Goal: Task Accomplishment & Management: Use online tool/utility

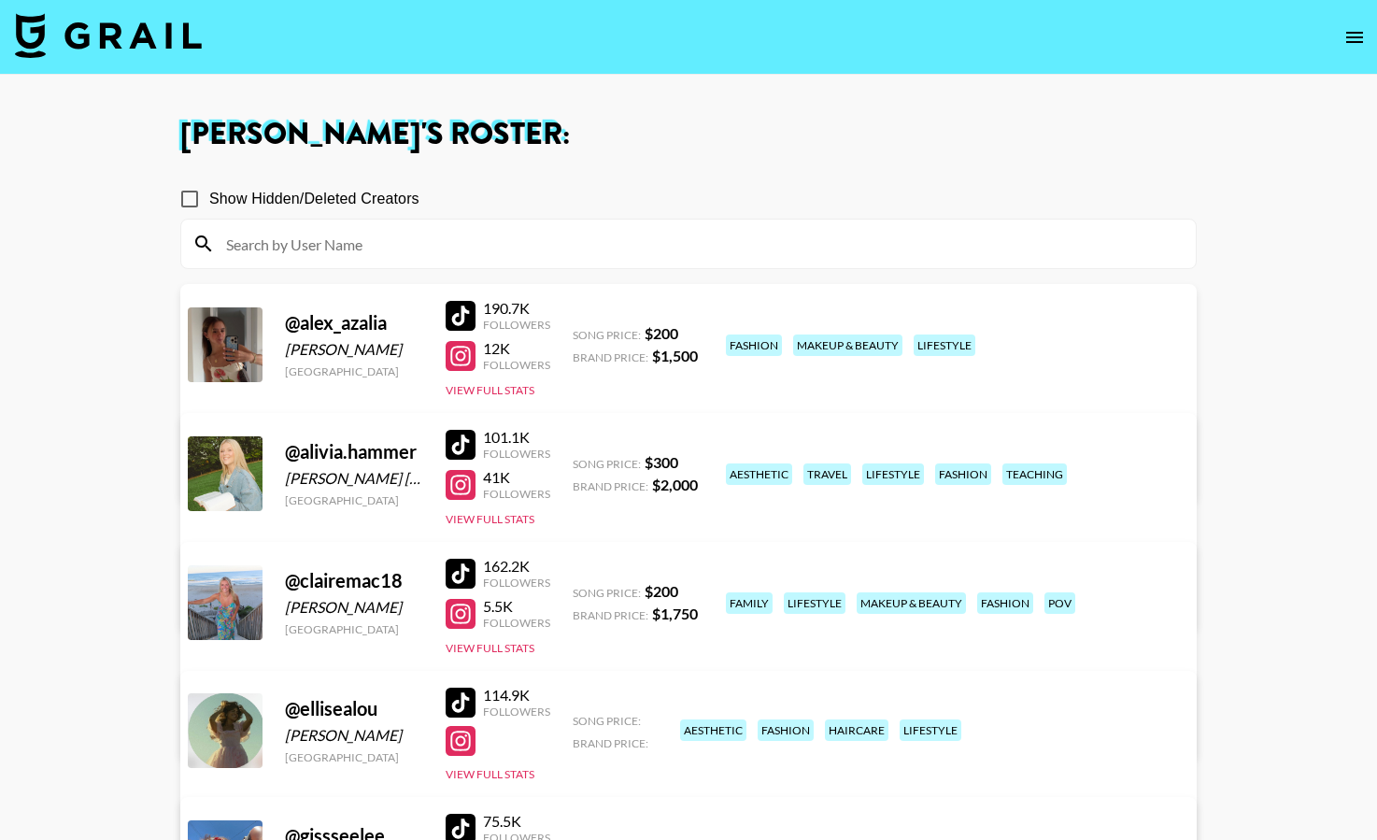
click at [121, 39] on img at bounding box center [108, 35] width 187 height 45
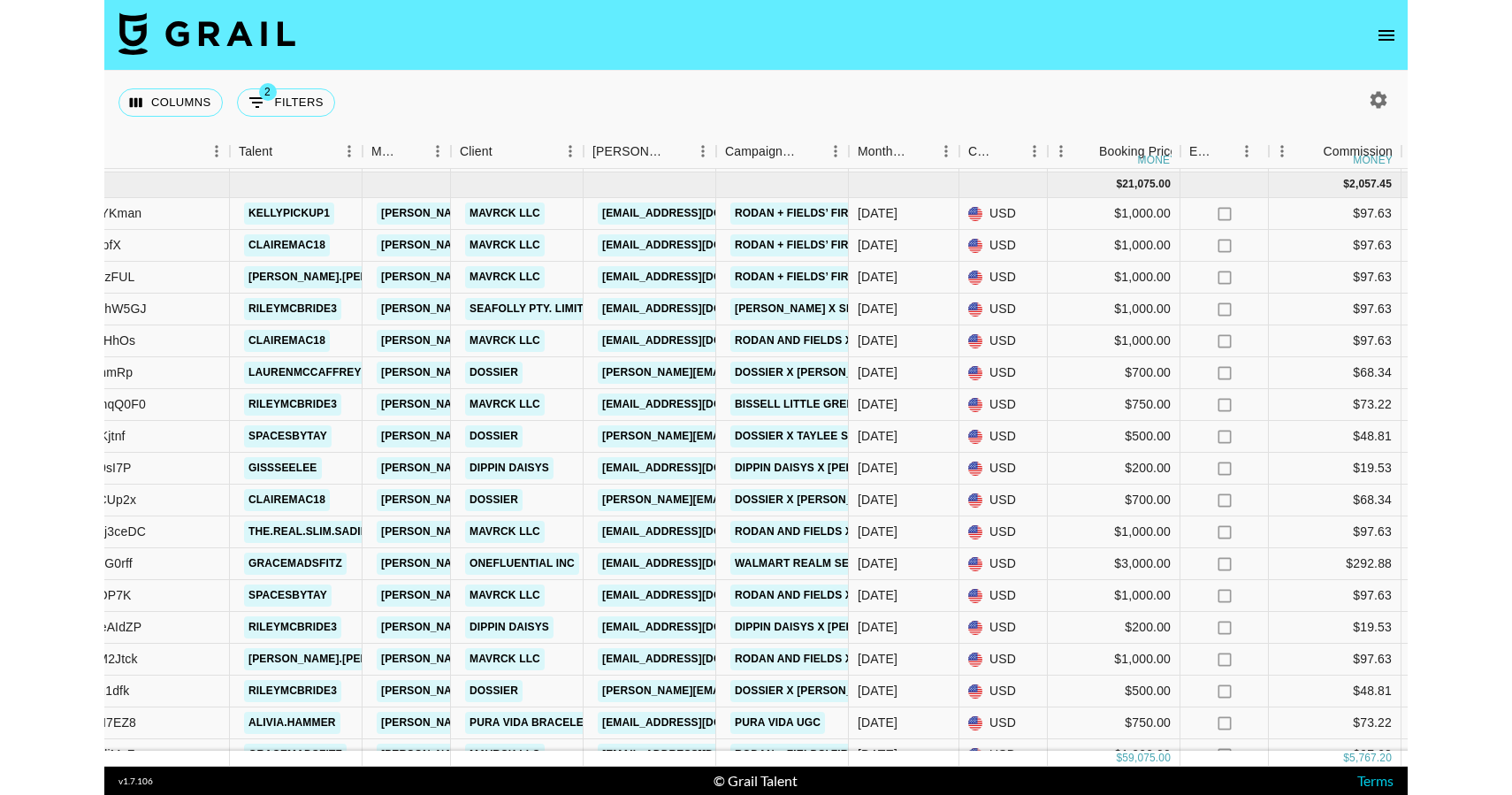
scroll to position [205, 463]
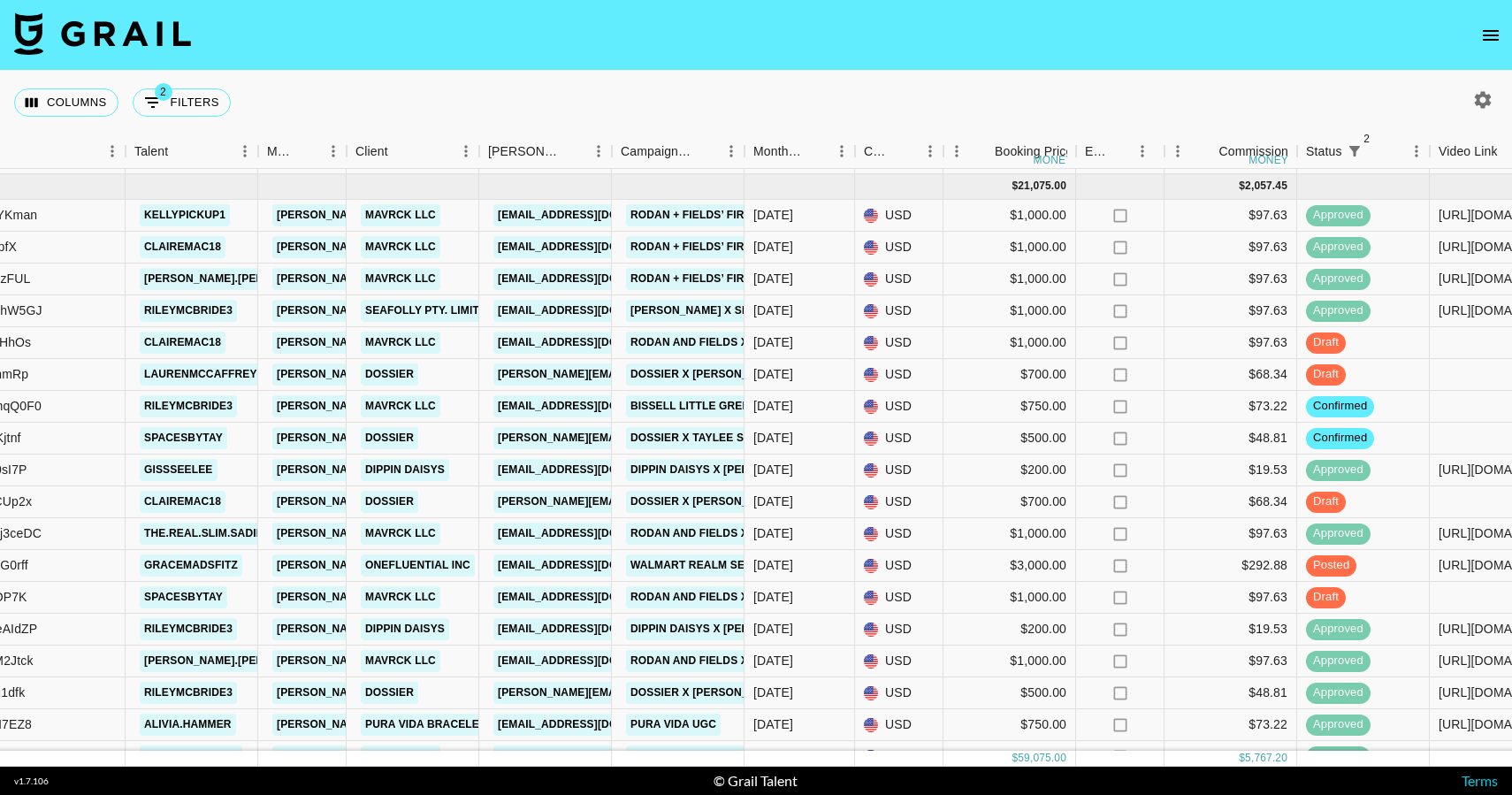
click at [1000, 47] on button "open drawer" at bounding box center [1489, 35] width 35 height 35
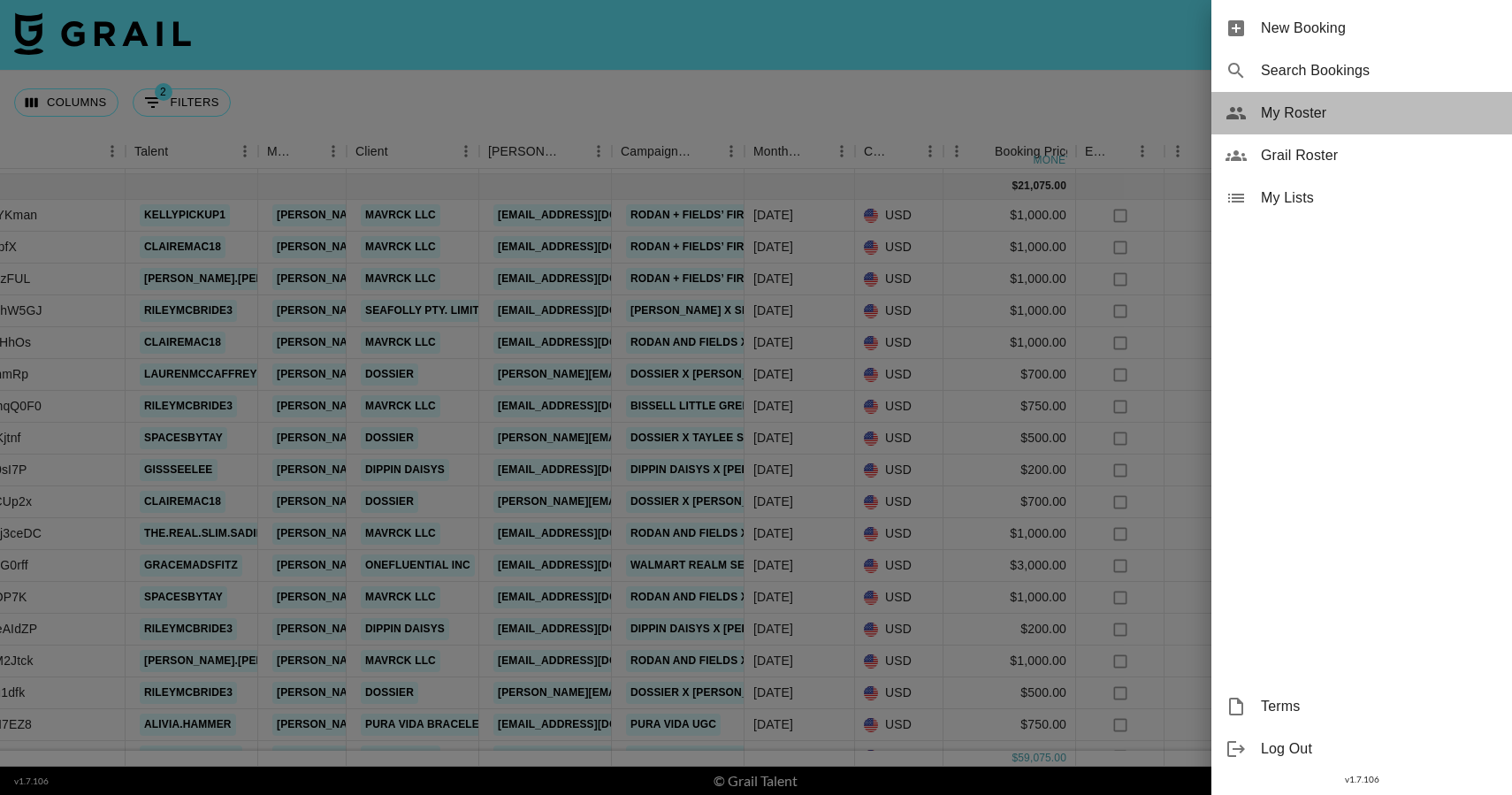
click at [1000, 97] on div "My Roster" at bounding box center [1362, 113] width 301 height 43
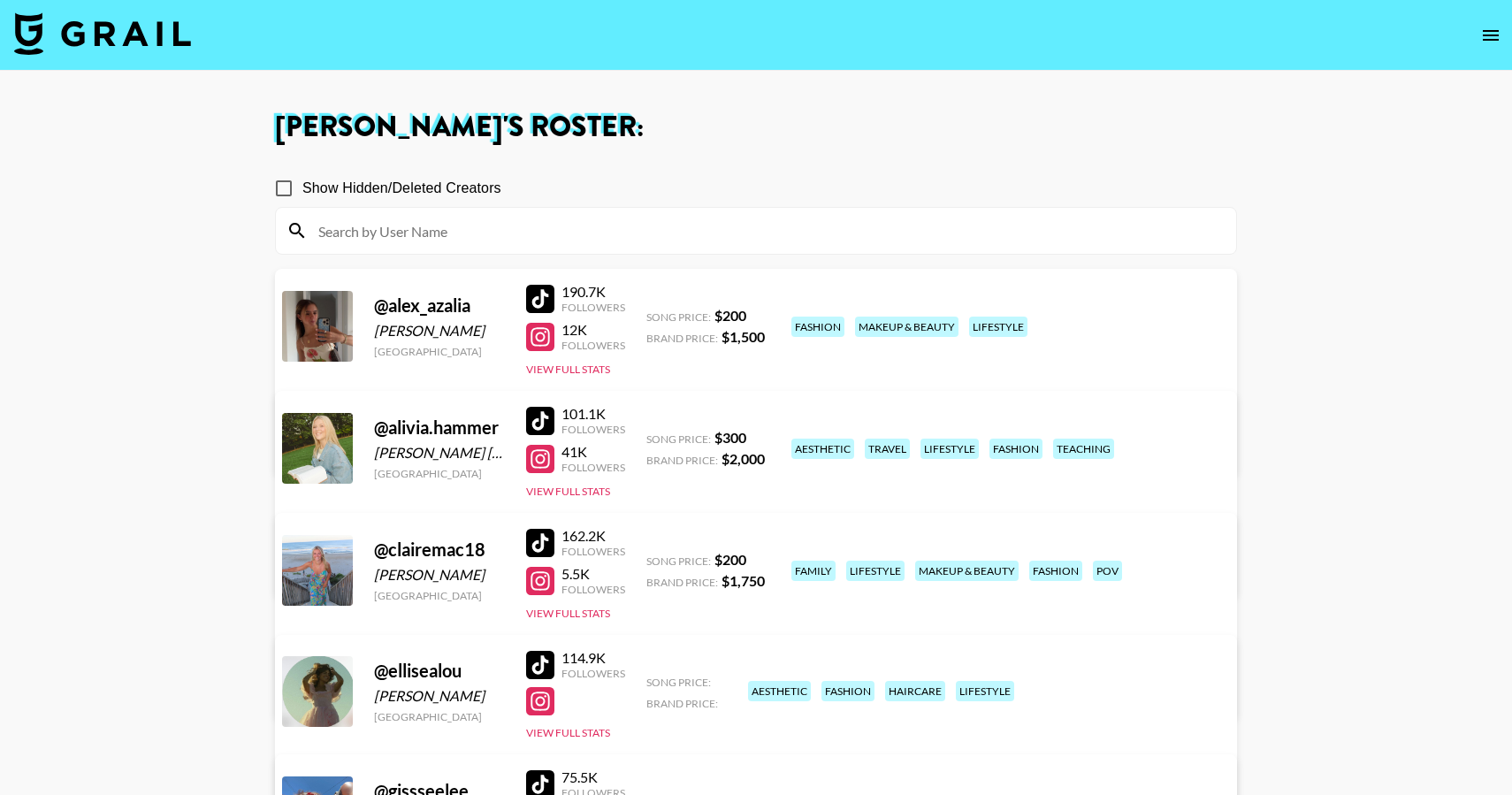
click at [179, 45] on img at bounding box center [102, 33] width 177 height 43
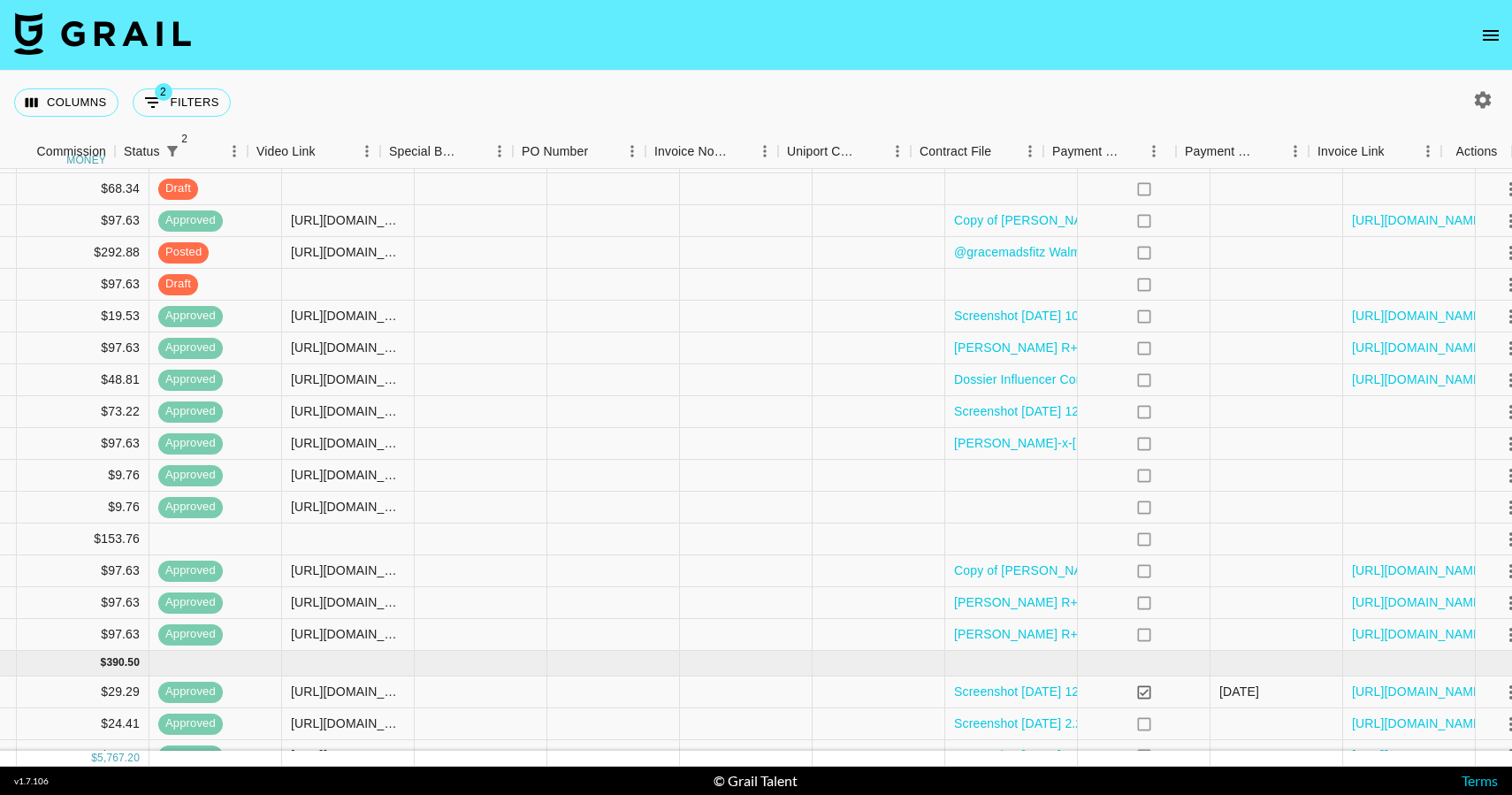
scroll to position [518, 1644]
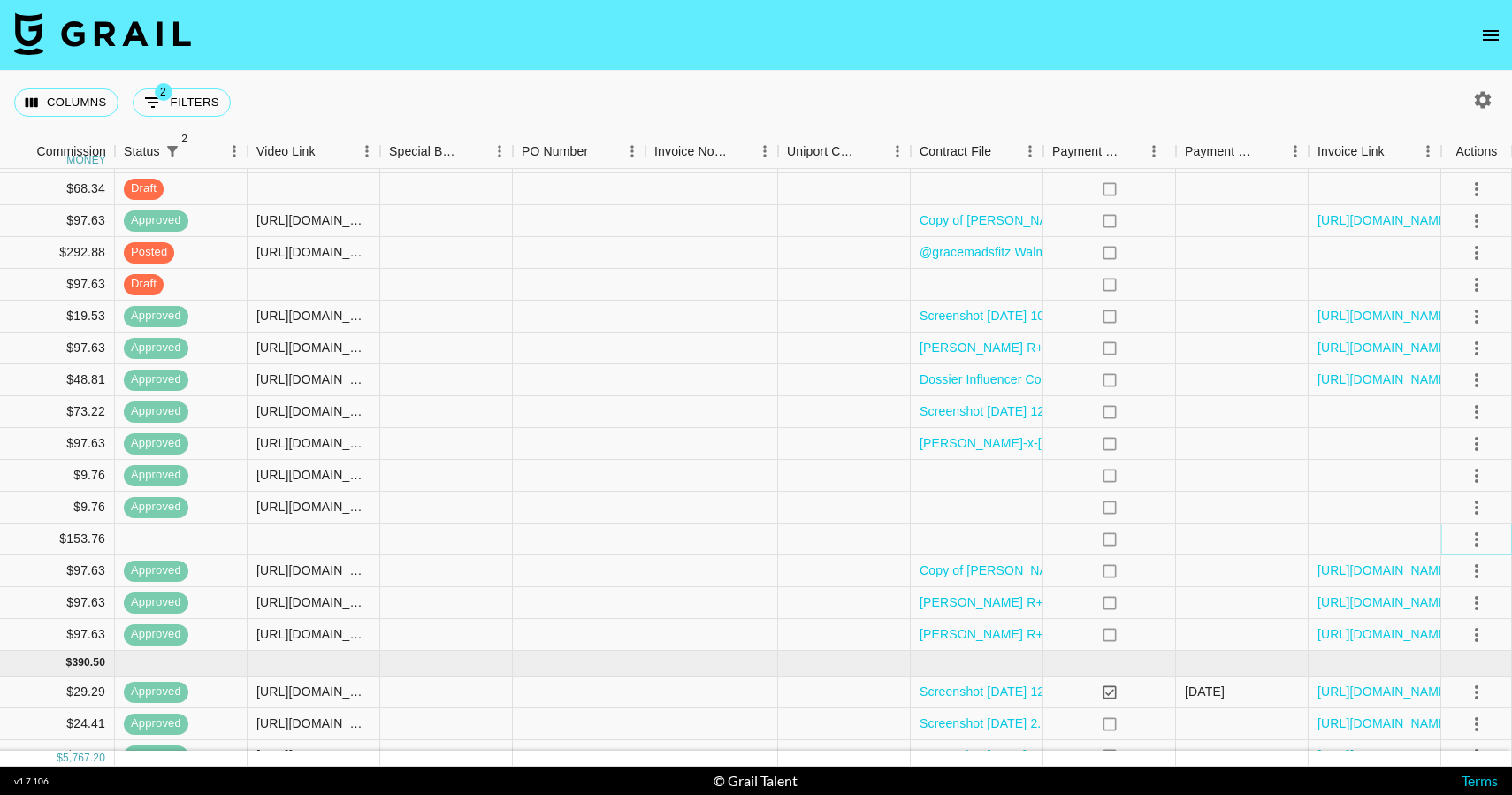
click at [1000, 538] on icon "select merge strategy" at bounding box center [1476, 539] width 21 height 21
click at [1000, 580] on li "Confirm" at bounding box center [1453, 577] width 114 height 32
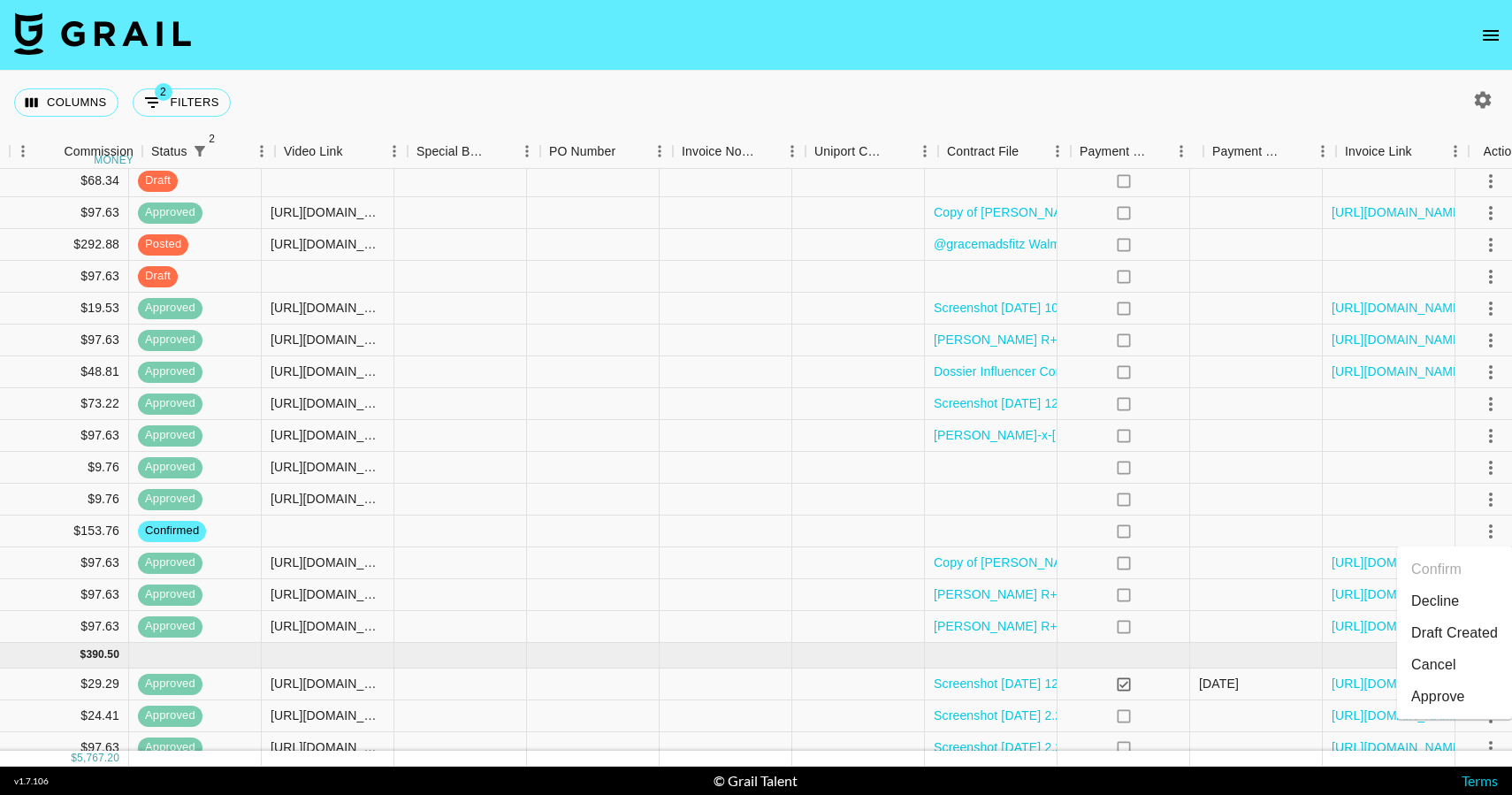
scroll to position [526, 1644]
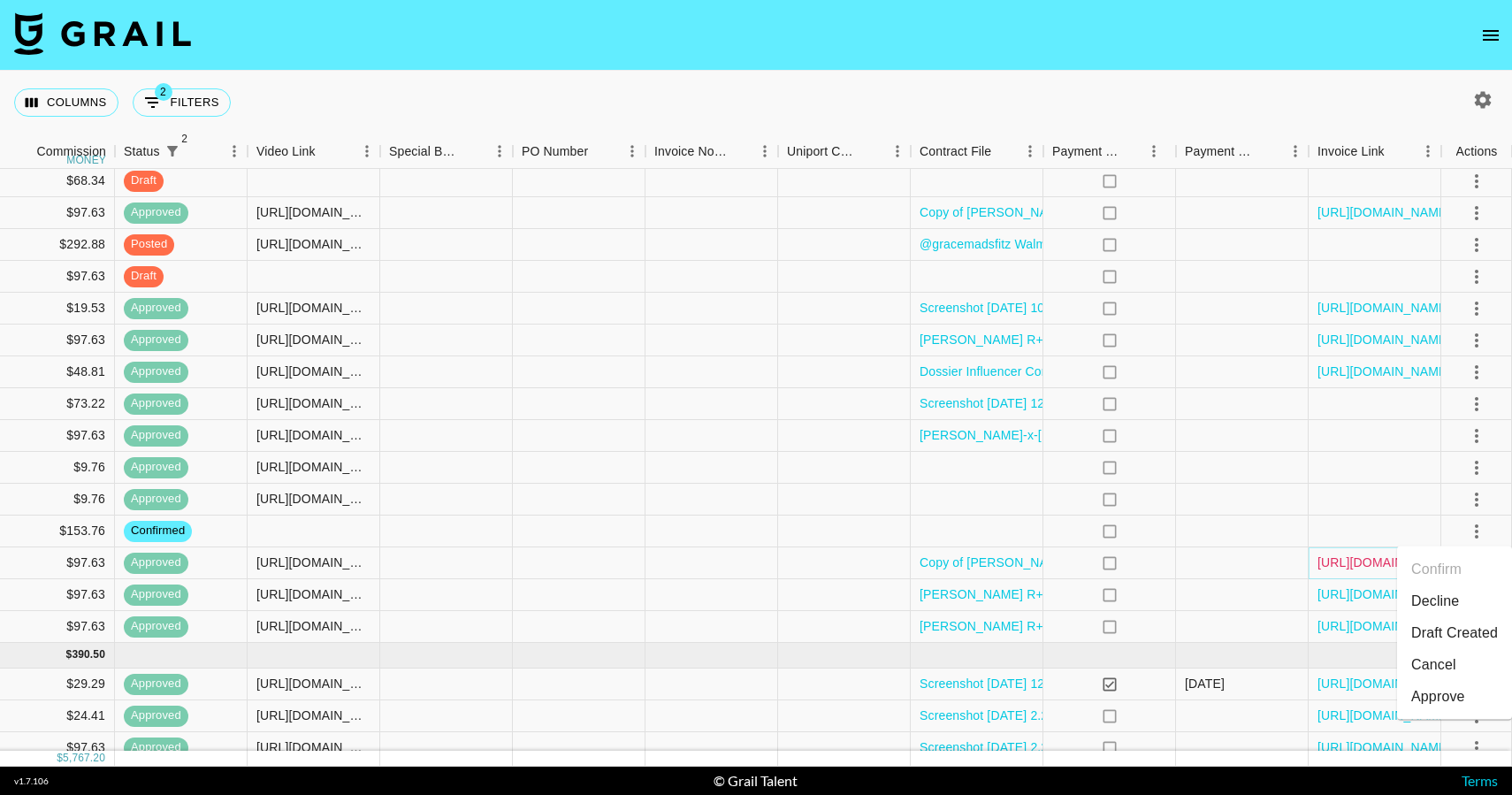
click at [1000, 564] on link "[URL][DOMAIN_NAME]" at bounding box center [1383, 562] width 133 height 18
